Goal: Transaction & Acquisition: Purchase product/service

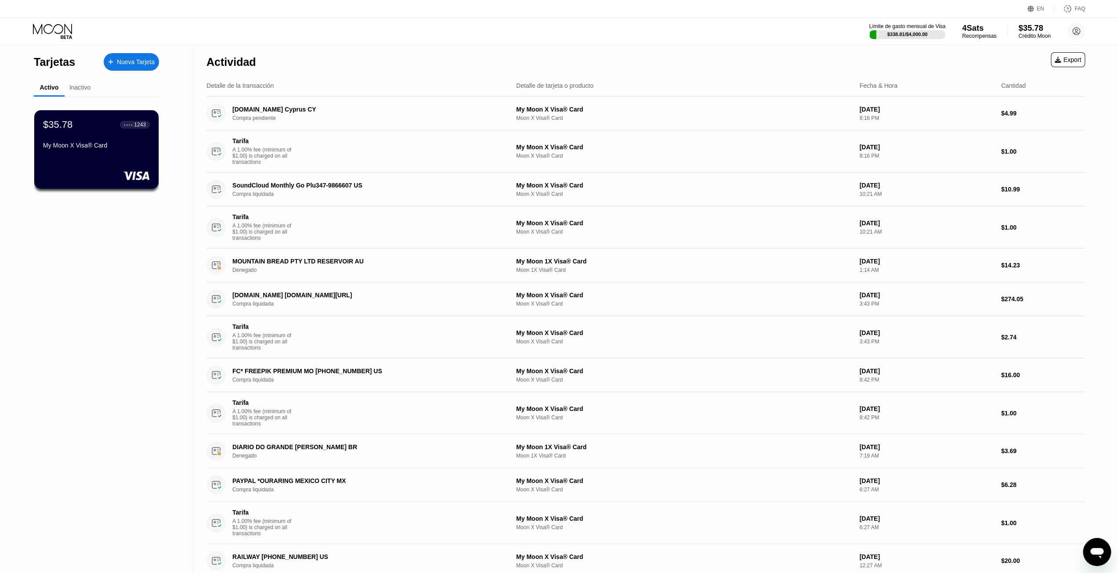
click at [1042, 29] on div "$35.78" at bounding box center [1034, 27] width 32 height 9
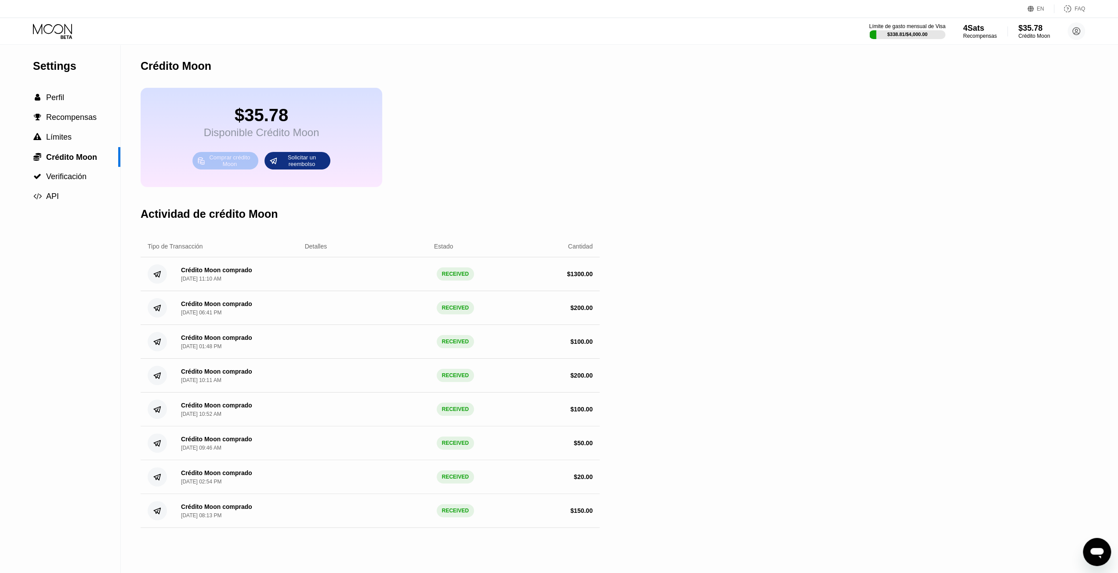
click at [231, 168] on div "Comprar crédito Moon" at bounding box center [230, 161] width 48 height 14
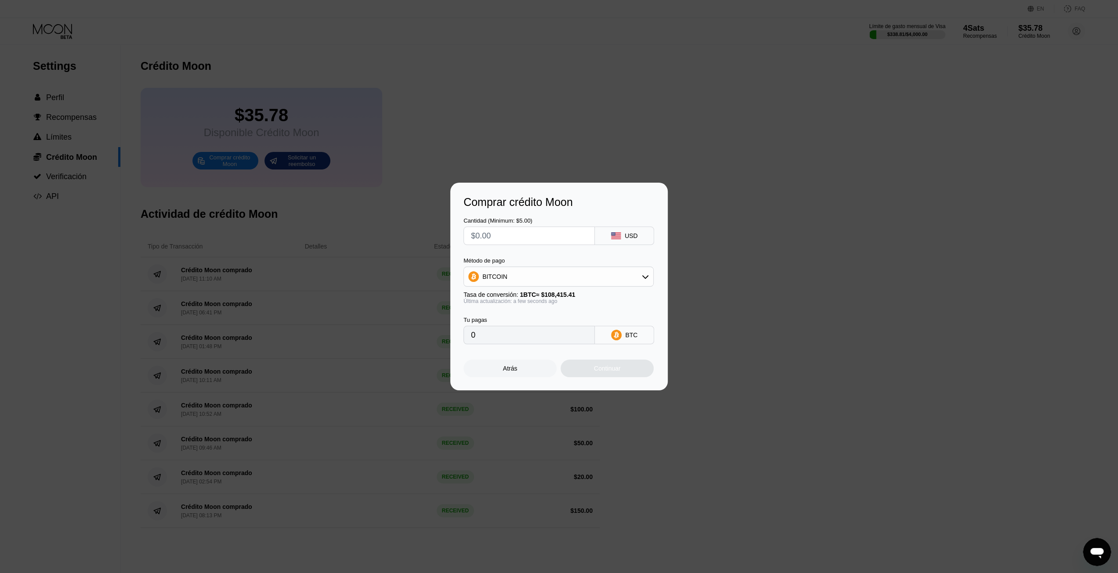
click at [516, 239] on input "text" at bounding box center [529, 236] width 116 height 18
type input "$1"
type input "0.00000923"
type input "$10"
type input "0.00009224"
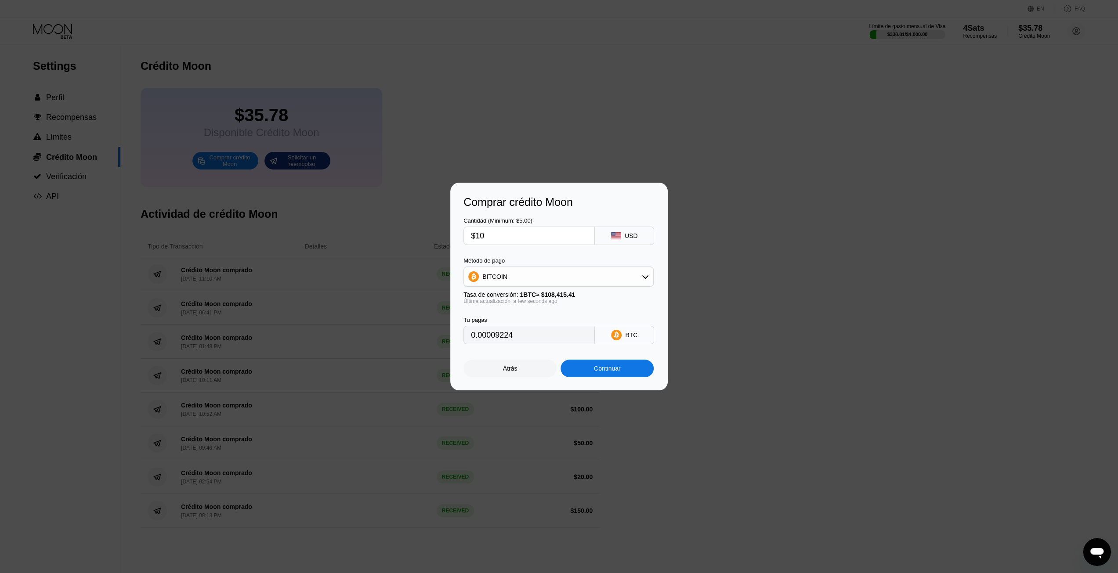
type input "$100"
type input "0.00092238"
type input "$100"
drag, startPoint x: 530, startPoint y: 264, endPoint x: 526, endPoint y: 270, distance: 7.5
click at [529, 265] on div "Método de pago BITCOIN" at bounding box center [558, 271] width 190 height 29
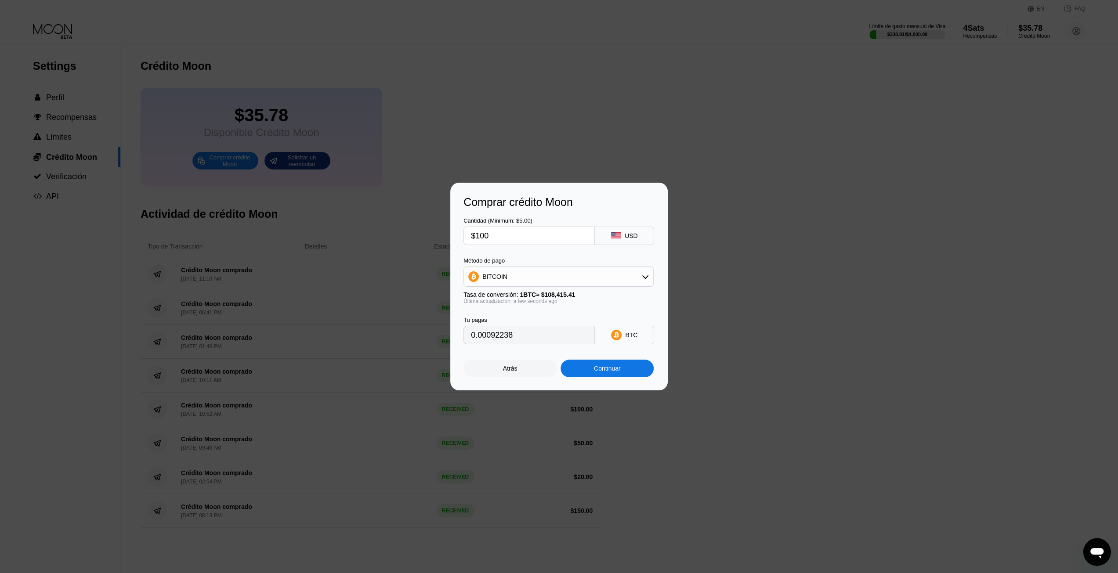
click at [526, 270] on div "BITCOIN" at bounding box center [558, 277] width 189 height 18
click at [535, 322] on div "USDT on TRON" at bounding box center [564, 320] width 166 height 7
type input "101.01"
click at [586, 375] on div "Continuar" at bounding box center [606, 369] width 93 height 18
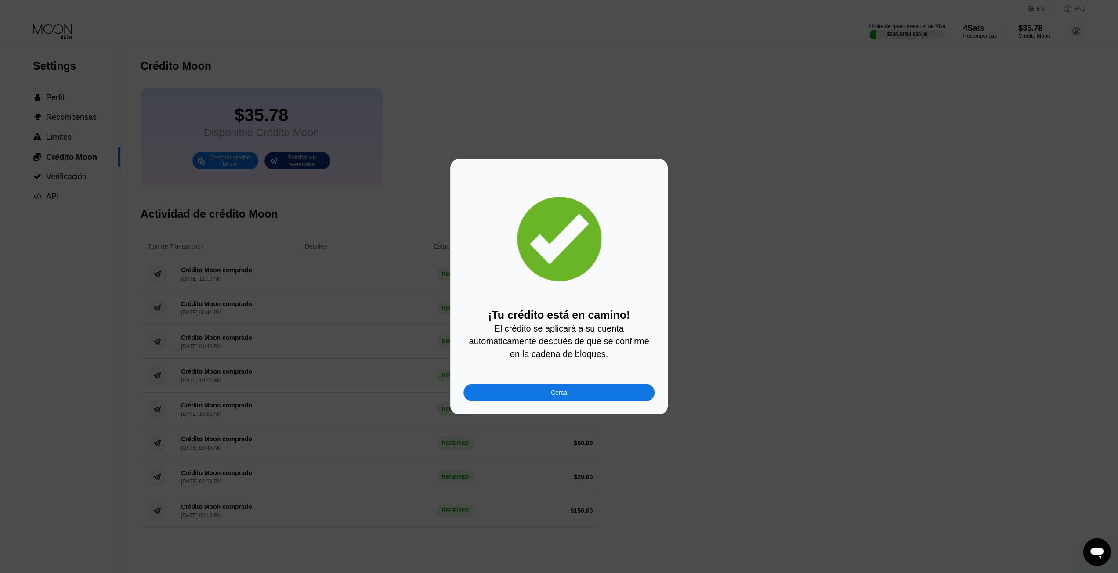
drag, startPoint x: 585, startPoint y: 396, endPoint x: 561, endPoint y: 396, distance: 23.7
click at [585, 396] on div "Cerca" at bounding box center [558, 393] width 191 height 18
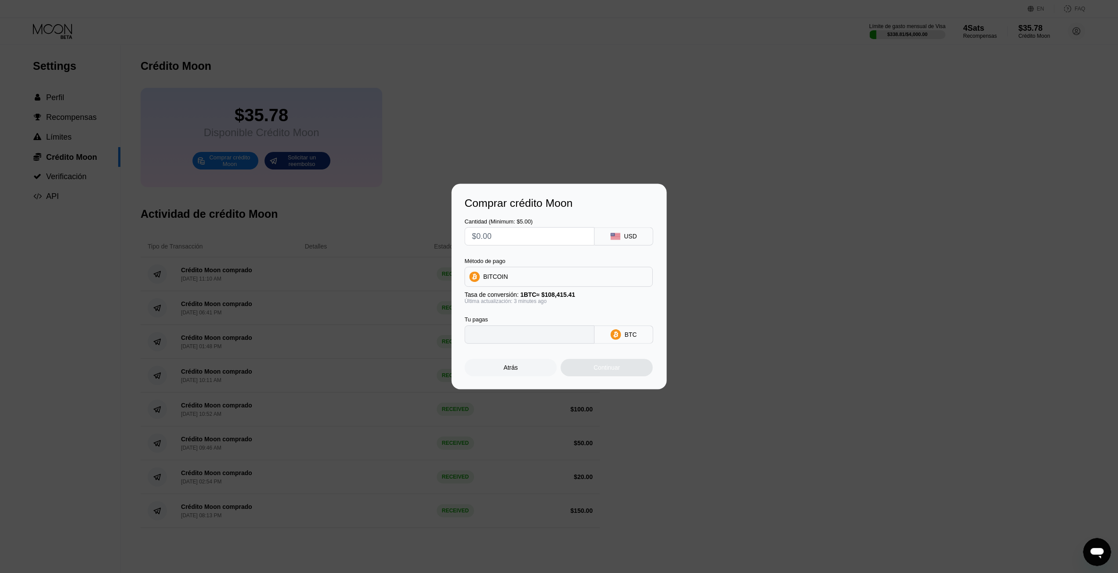
type input "0"
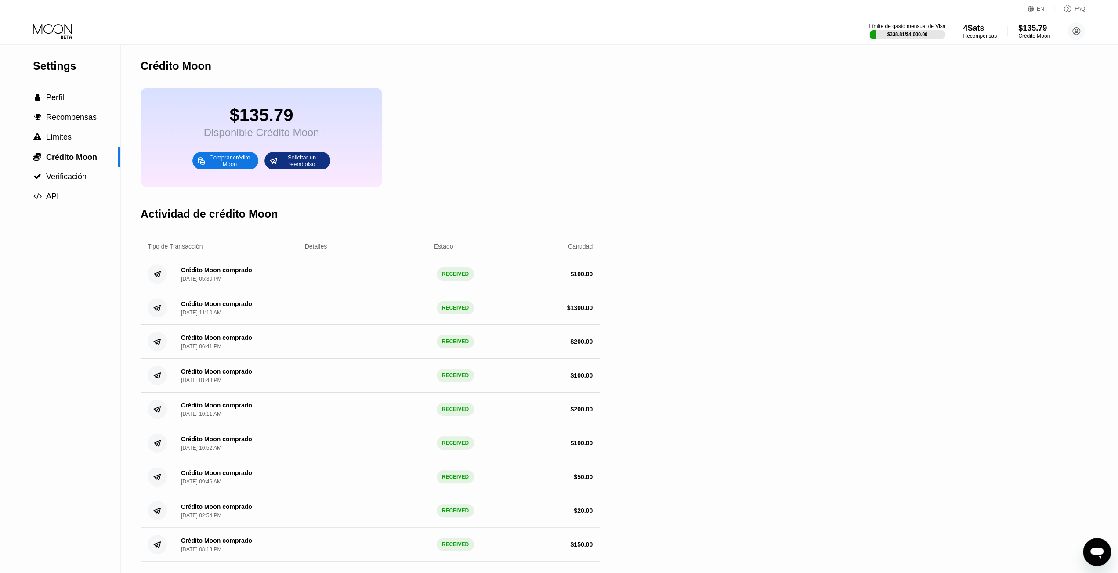
click at [53, 24] on icon at bounding box center [53, 31] width 41 height 15
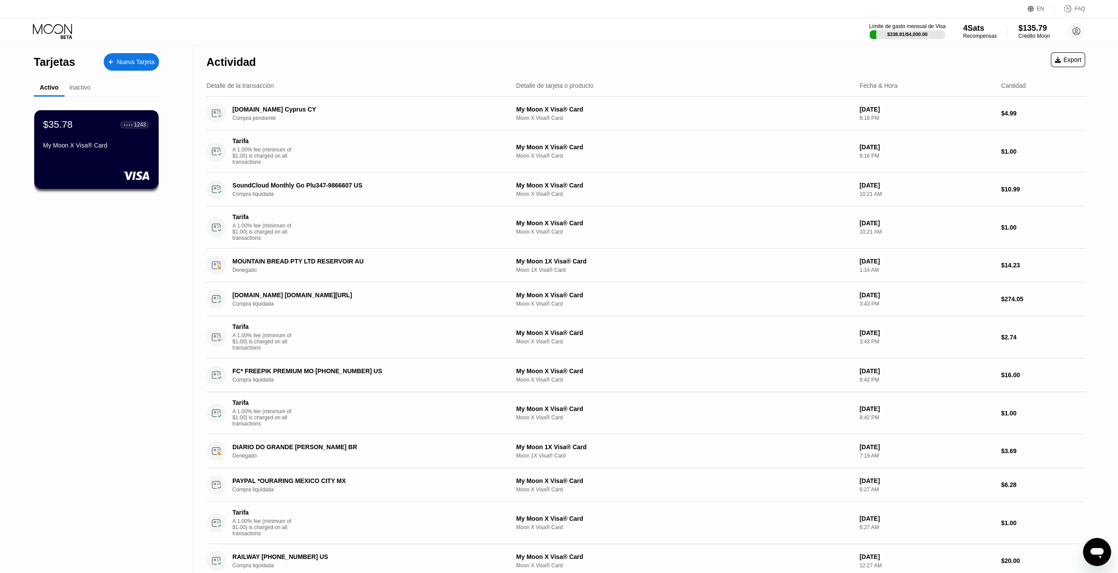
click at [53, 28] on icon at bounding box center [52, 29] width 39 height 10
click at [105, 160] on div "$35.78 ● ● ● ● 1243 My Moon X Visa® Card" at bounding box center [97, 150] width 126 height 80
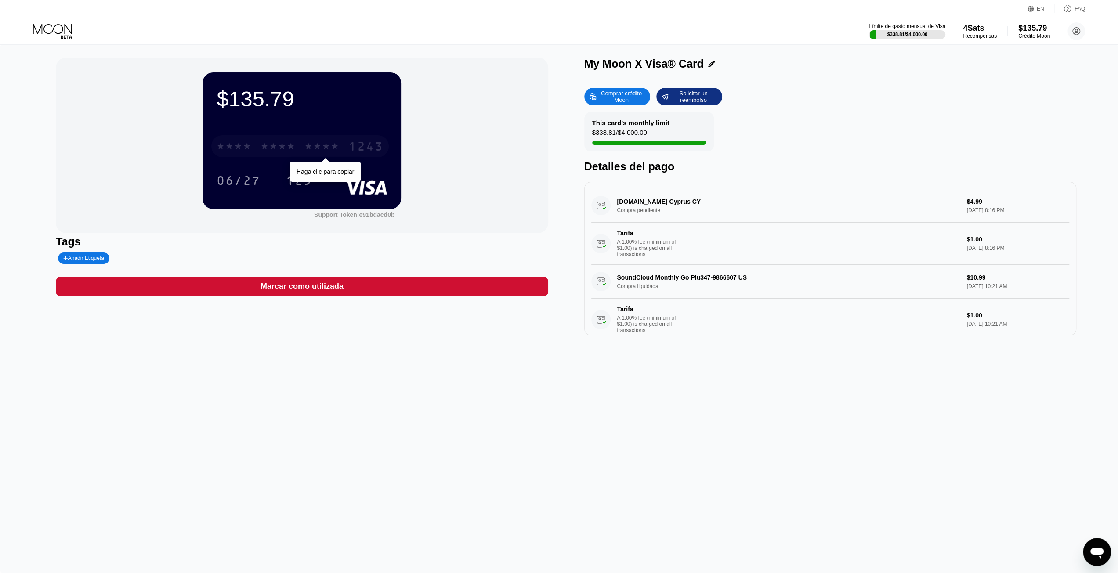
click at [285, 149] on div "* * * *" at bounding box center [277, 148] width 35 height 14
click at [293, 181] on div "125" at bounding box center [299, 182] width 26 height 14
